Goal: Communication & Community: Answer question/provide support

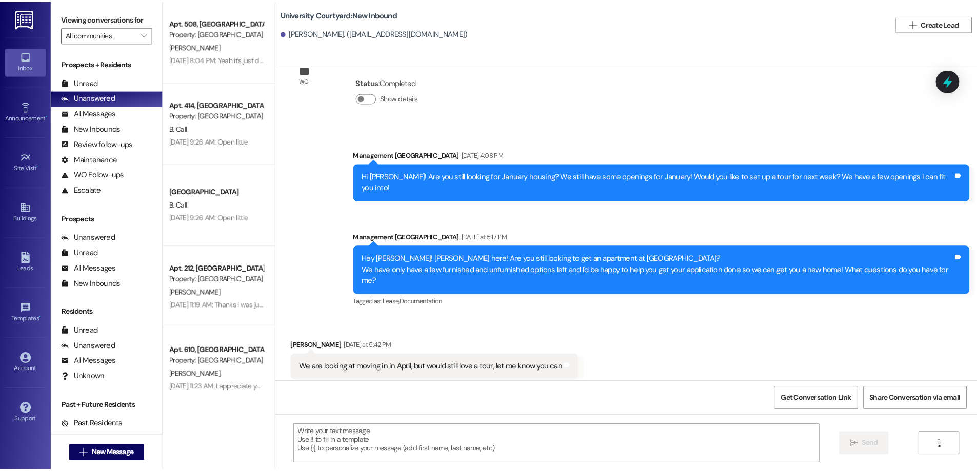
scroll to position [451, 0]
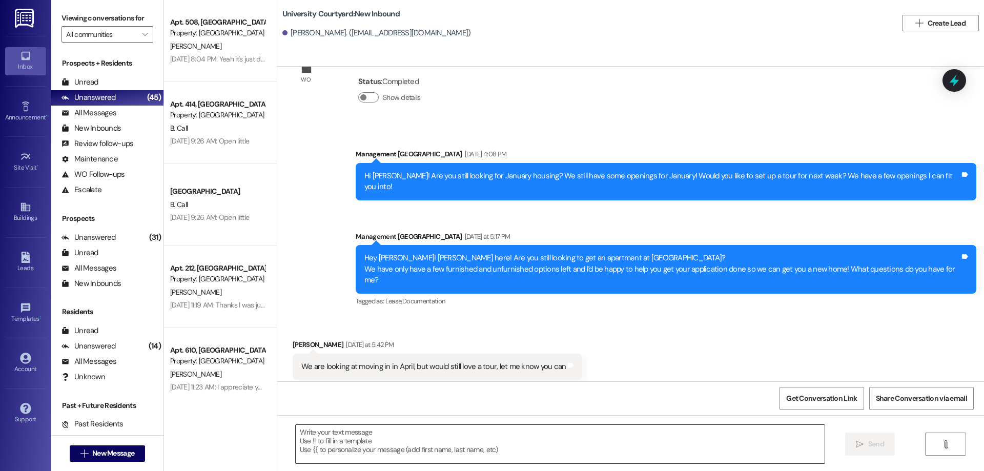
click at [461, 443] on textarea at bounding box center [560, 444] width 529 height 38
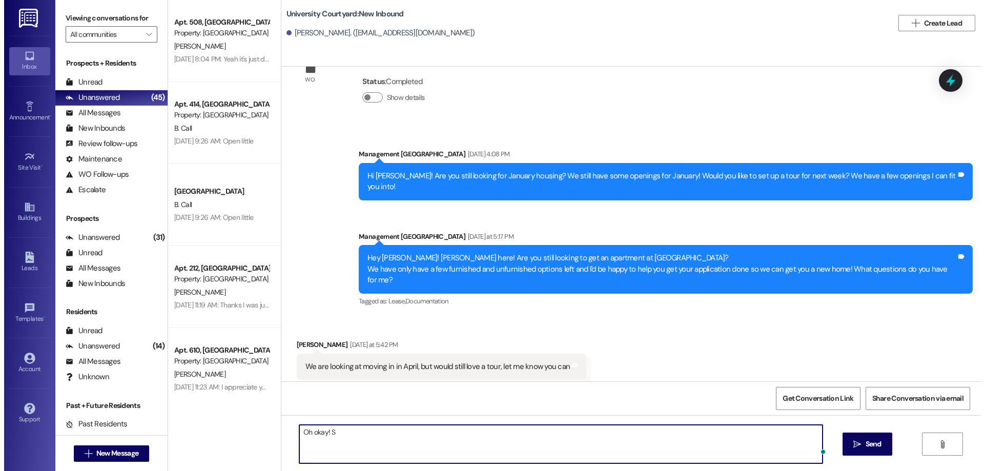
scroll to position [0, 0]
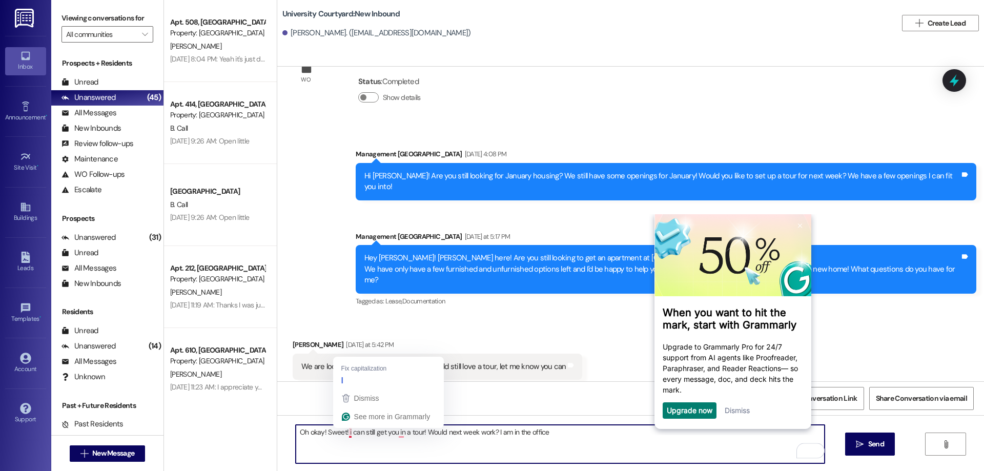
click at [342, 434] on textarea "Oh okay! Sweet! i can still get you in a tour! Would next week work? I am in th…" at bounding box center [560, 444] width 529 height 38
click at [553, 434] on textarea "Oh okay! Sweet! I can still get you in a tour! Would next week work? I am in th…" at bounding box center [560, 444] width 529 height 38
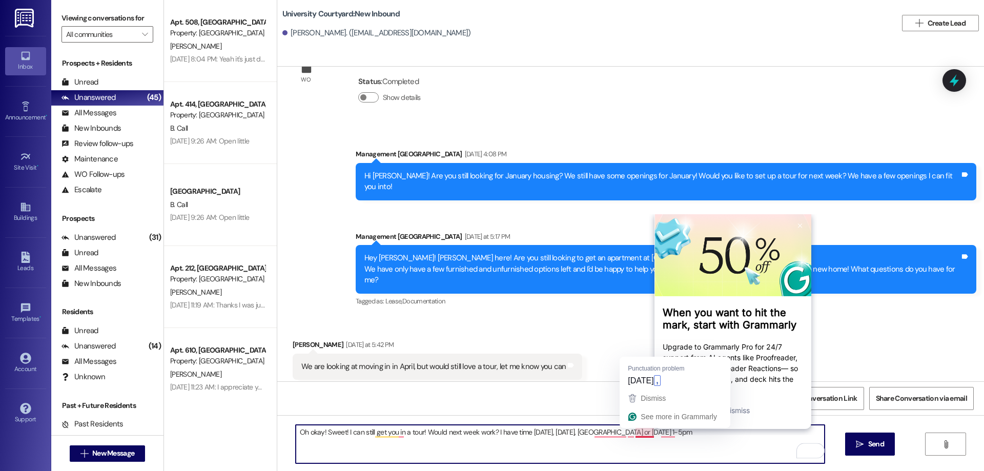
click at [648, 433] on textarea "Oh okay! Sweet! I can still get you in a tour! Would next week work? I have tim…" at bounding box center [560, 444] width 529 height 38
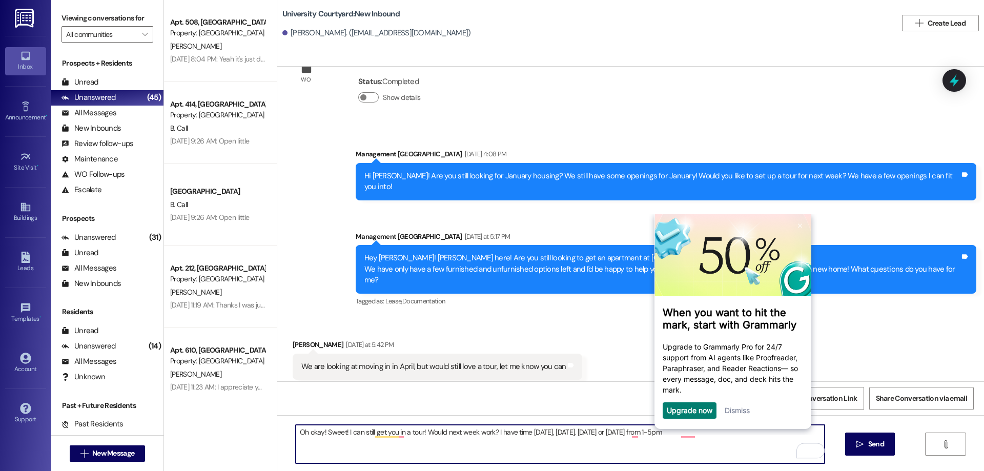
type textarea "Oh okay! Sweet! I can still get you in a tour! Would next week work? I have tim…"
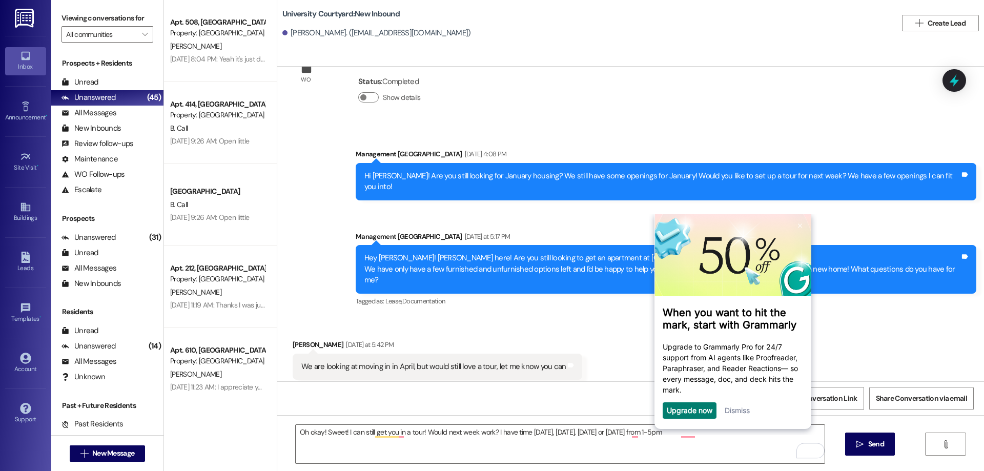
click at [703, 434] on body "When you want to hit the mark, start with Grammarly Upgrade to Grammarly Pro fo…" at bounding box center [732, 324] width 168 height 221
click at [860, 443] on icon "" at bounding box center [860, 444] width 8 height 8
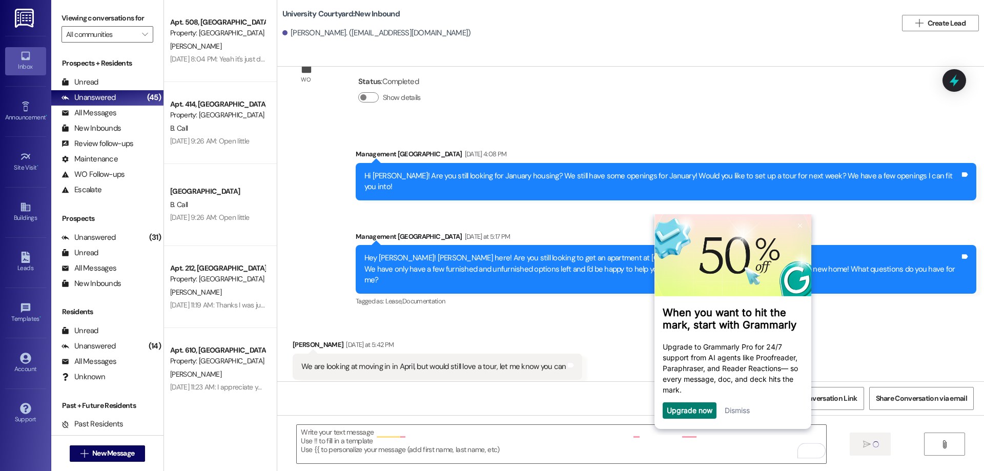
scroll to position [450, 0]
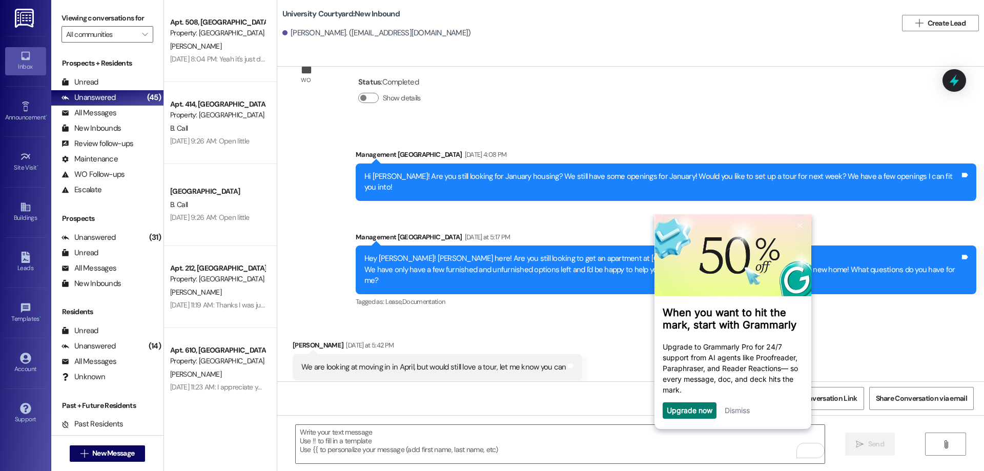
click at [738, 408] on link "Dismiss" at bounding box center [736, 410] width 25 height 9
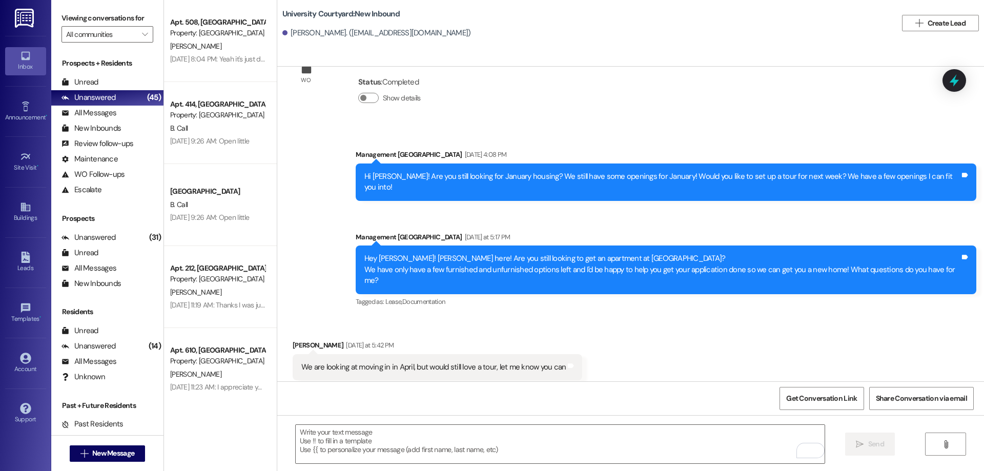
scroll to position [522, 0]
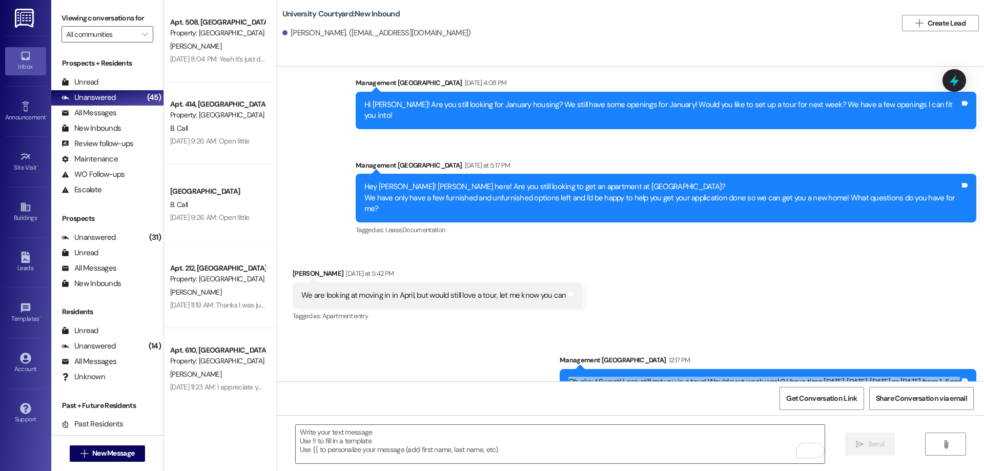
drag, startPoint x: 530, startPoint y: 363, endPoint x: 958, endPoint y: 367, distance: 428.0
click at [958, 369] on div "Oh okay! Sweet! I can still get you in a tour! Would next week work? I have tim…" at bounding box center [768, 382] width 417 height 26
copy div "Oh okay! Sweet! I can still get you in a tour! Would next week work? I have tim…"
click at [90, 87] on div "Unread" at bounding box center [80, 82] width 37 height 11
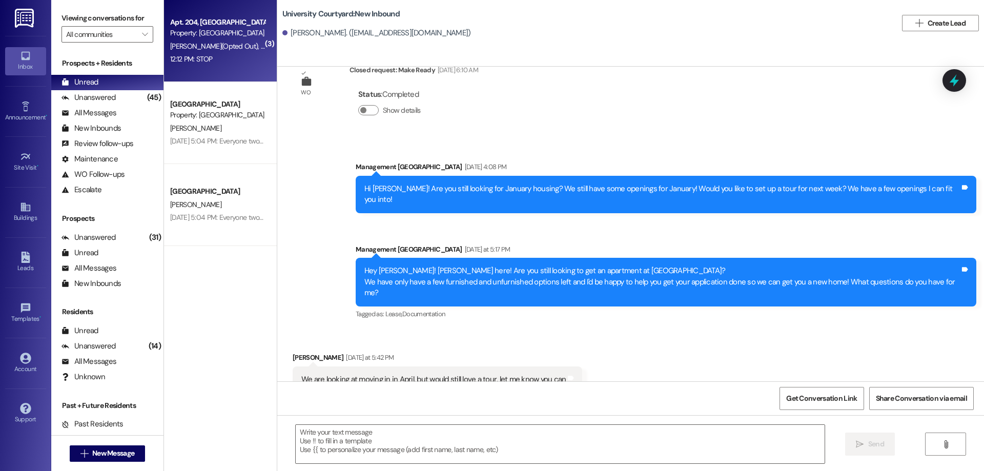
scroll to position [450, 0]
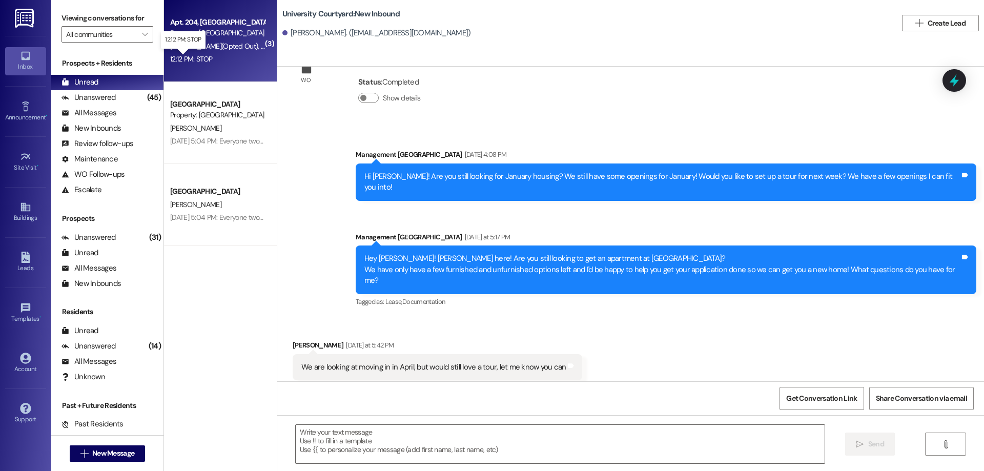
click at [193, 62] on div "12:12 PM: STOP 12:12 PM: STOP" at bounding box center [191, 58] width 42 height 9
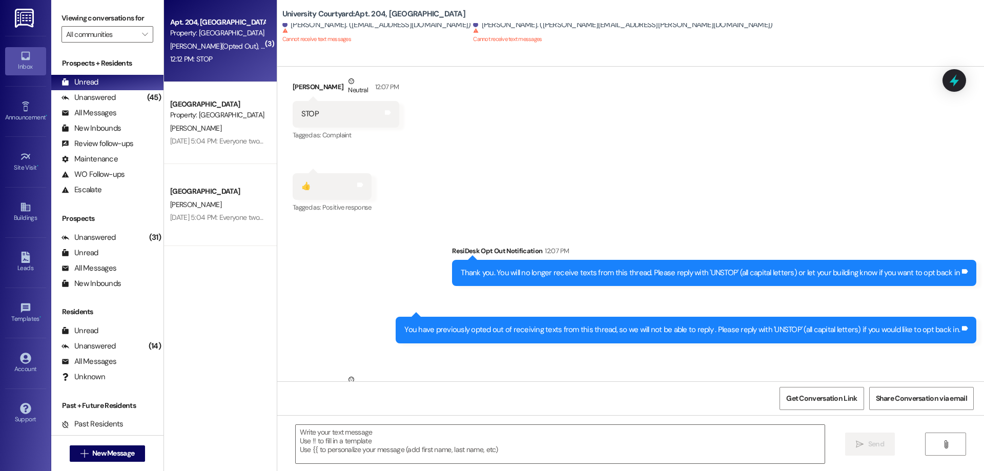
scroll to position [759, 0]
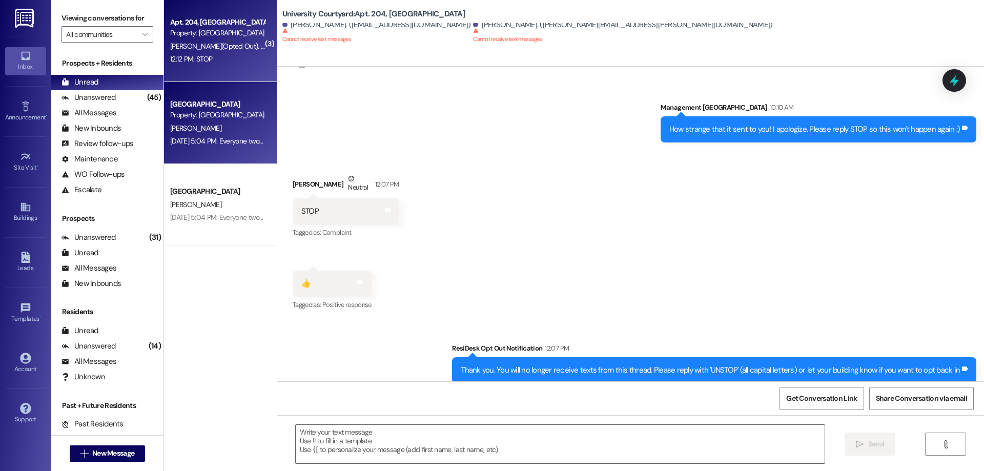
click at [218, 138] on div "[DATE] 5:04 PM: Everyone two quick things. First, I need everyone with a pet to…" at bounding box center [656, 140] width 973 height 9
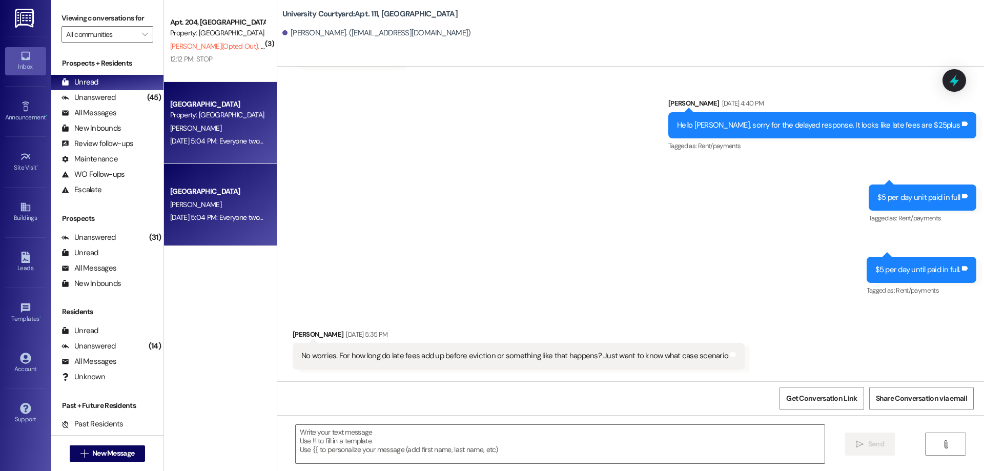
scroll to position [12492, 0]
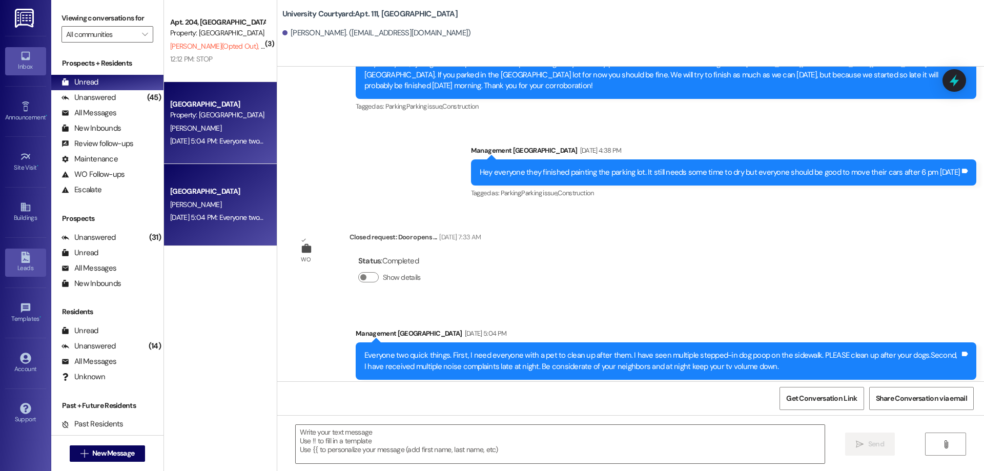
click at [30, 255] on icon at bounding box center [25, 257] width 11 height 11
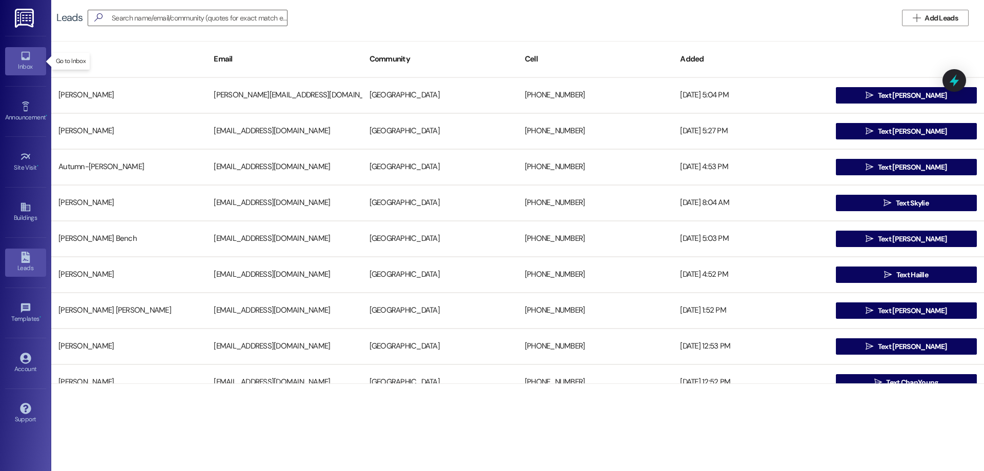
click at [37, 62] on div "Inbox" at bounding box center [25, 67] width 51 height 10
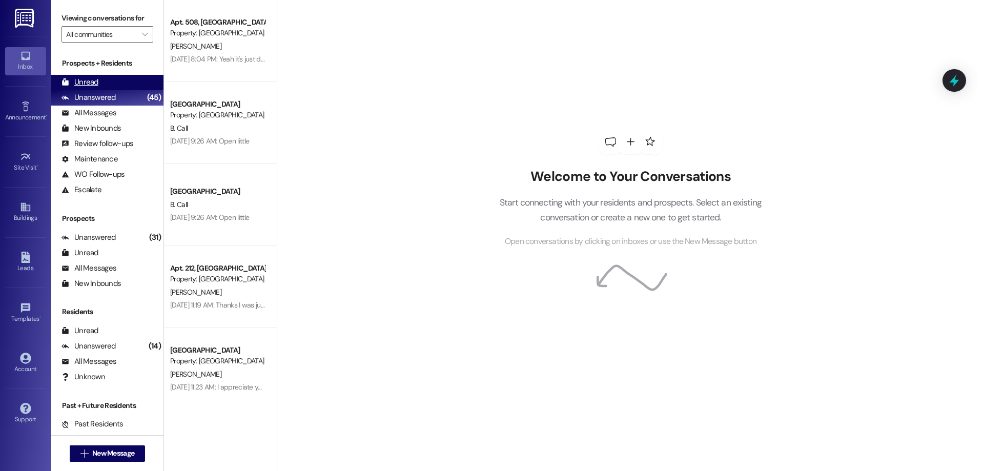
click at [84, 88] on div "Unread (0)" at bounding box center [107, 82] width 112 height 15
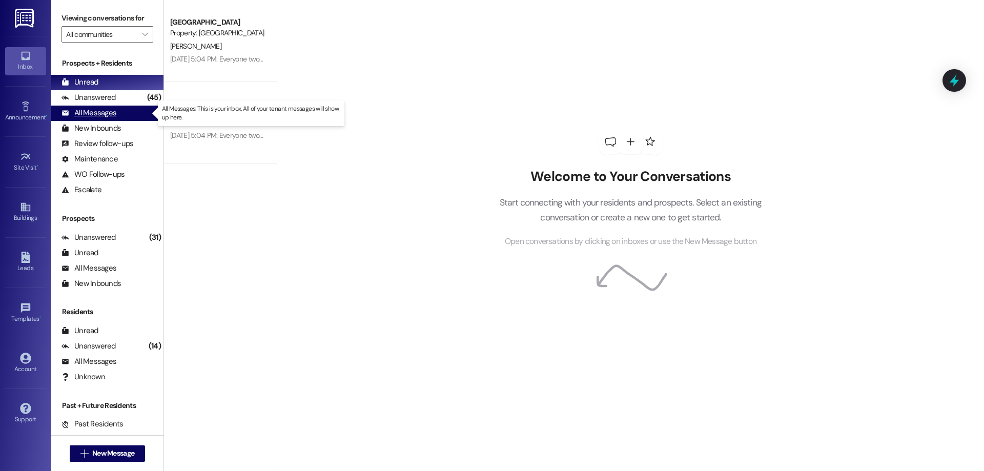
click at [117, 113] on div "All Messages (undefined)" at bounding box center [107, 113] width 112 height 15
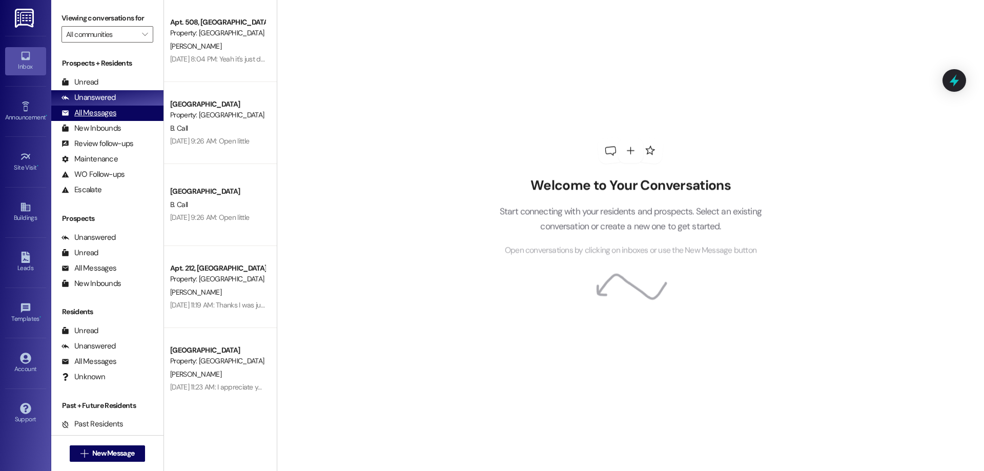
click at [90, 114] on div "All Messages" at bounding box center [89, 113] width 55 height 11
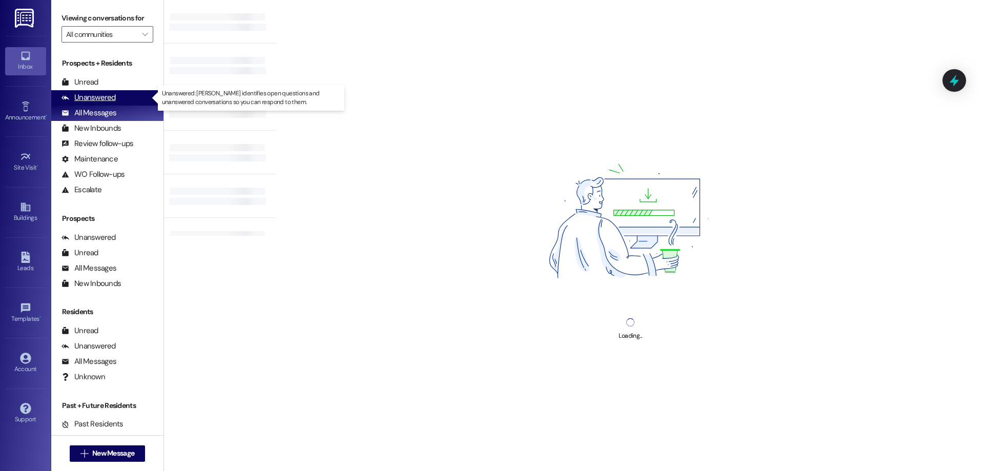
click at [88, 99] on div "Unanswered" at bounding box center [89, 97] width 54 height 11
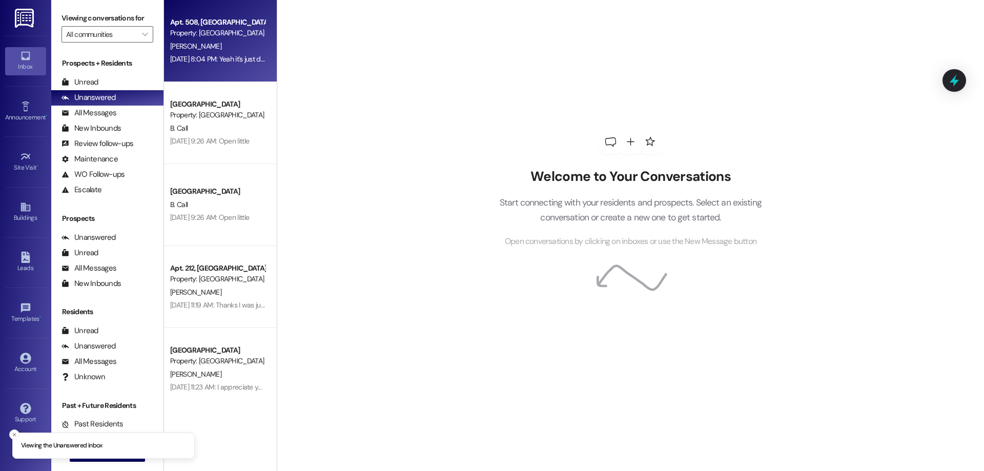
click at [239, 53] on div "[DATE] 8:04 PM: Yeah it's just draining slowly [DATE] 8:04 PM: Yeah it's just d…" at bounding box center [217, 59] width 97 height 13
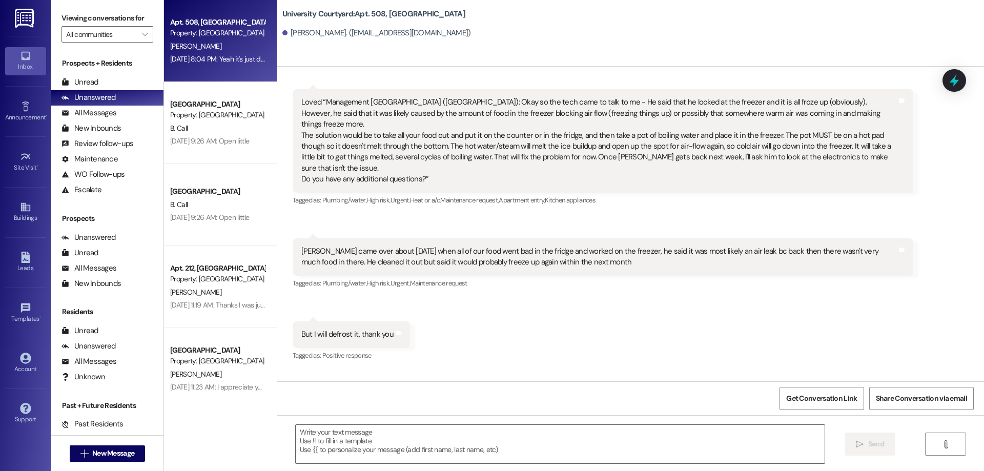
scroll to position [4195, 0]
